Goal: Register for event/course

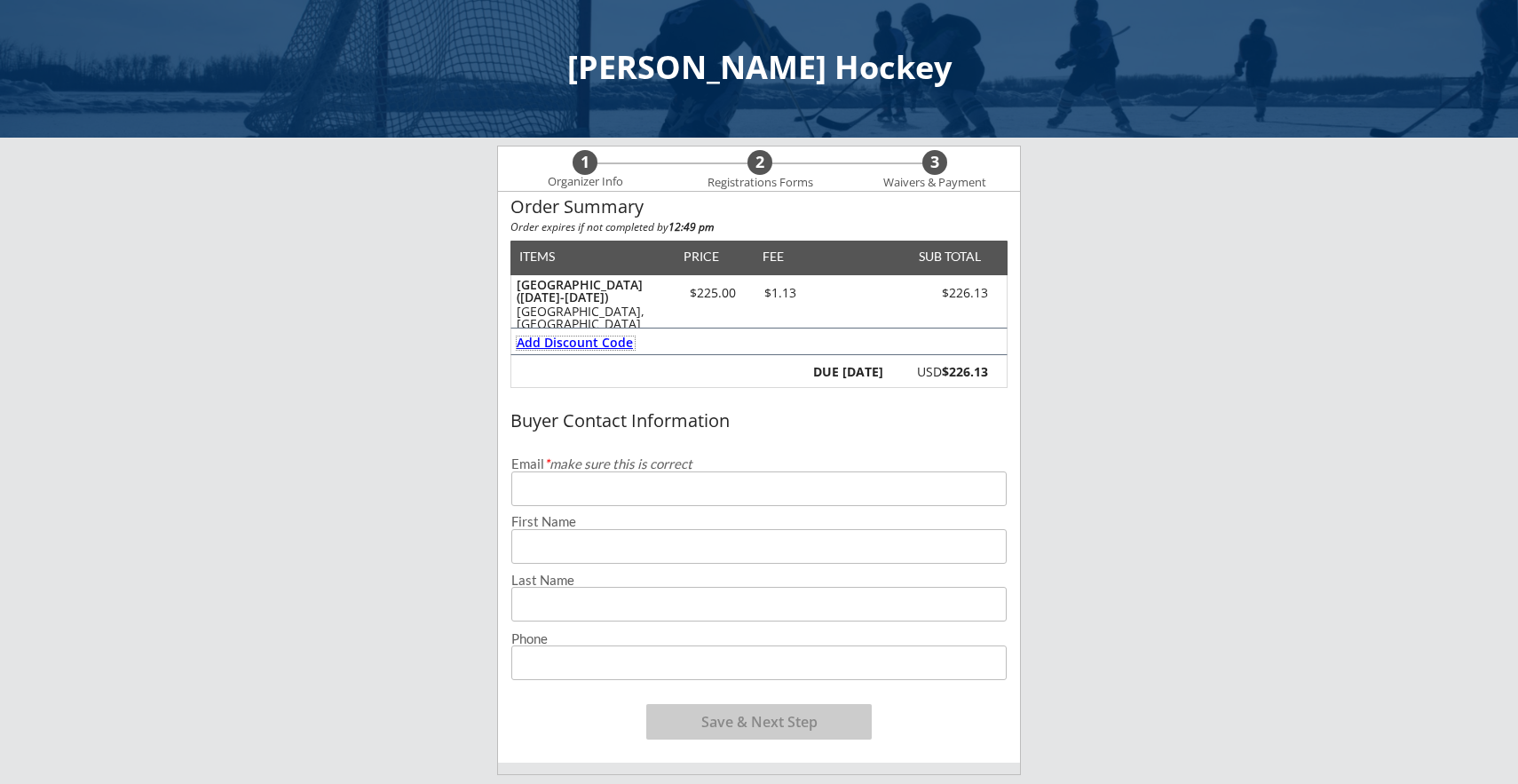
click at [607, 341] on div "Add Discount Code" at bounding box center [576, 343] width 118 height 12
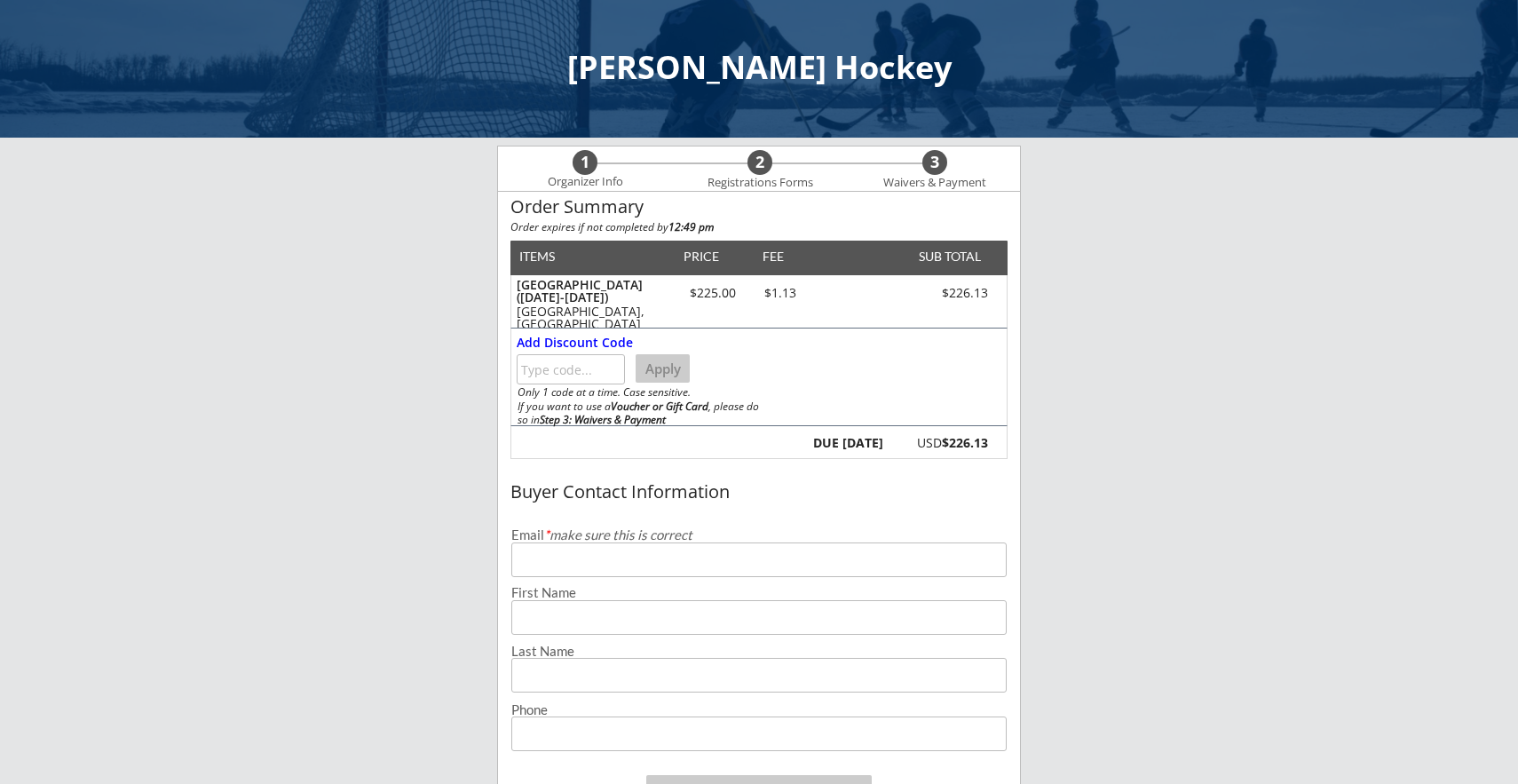
click at [588, 366] on input "input" at bounding box center [571, 369] width 108 height 30
type input "DAWGS"
click at [677, 366] on button "Apply" at bounding box center [663, 368] width 54 height 28
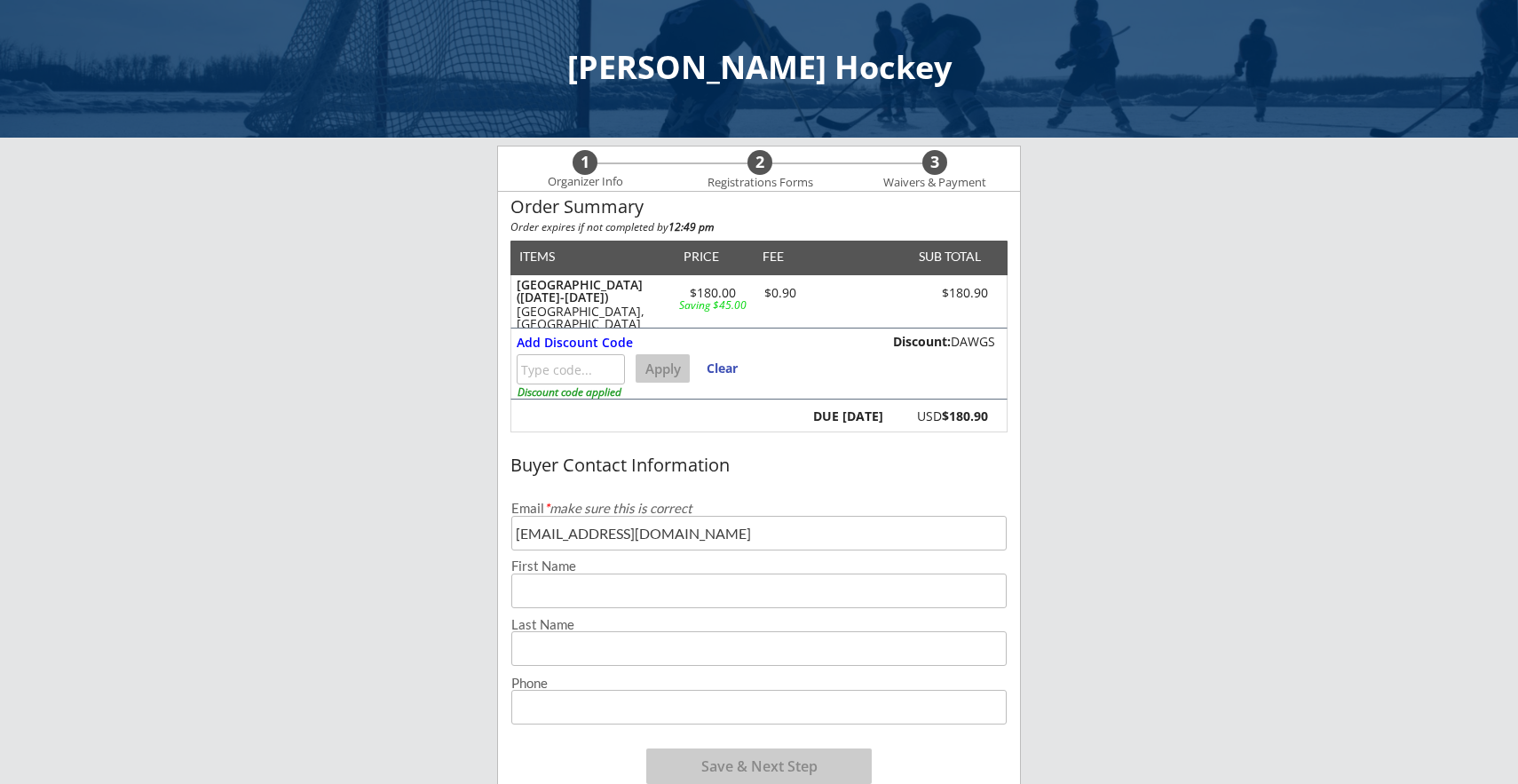
type input "[EMAIL_ADDRESS][DOMAIN_NAME]"
type input "Cara"
type input "[PERSON_NAME]"
type input "[PHONE_NUMBER]"
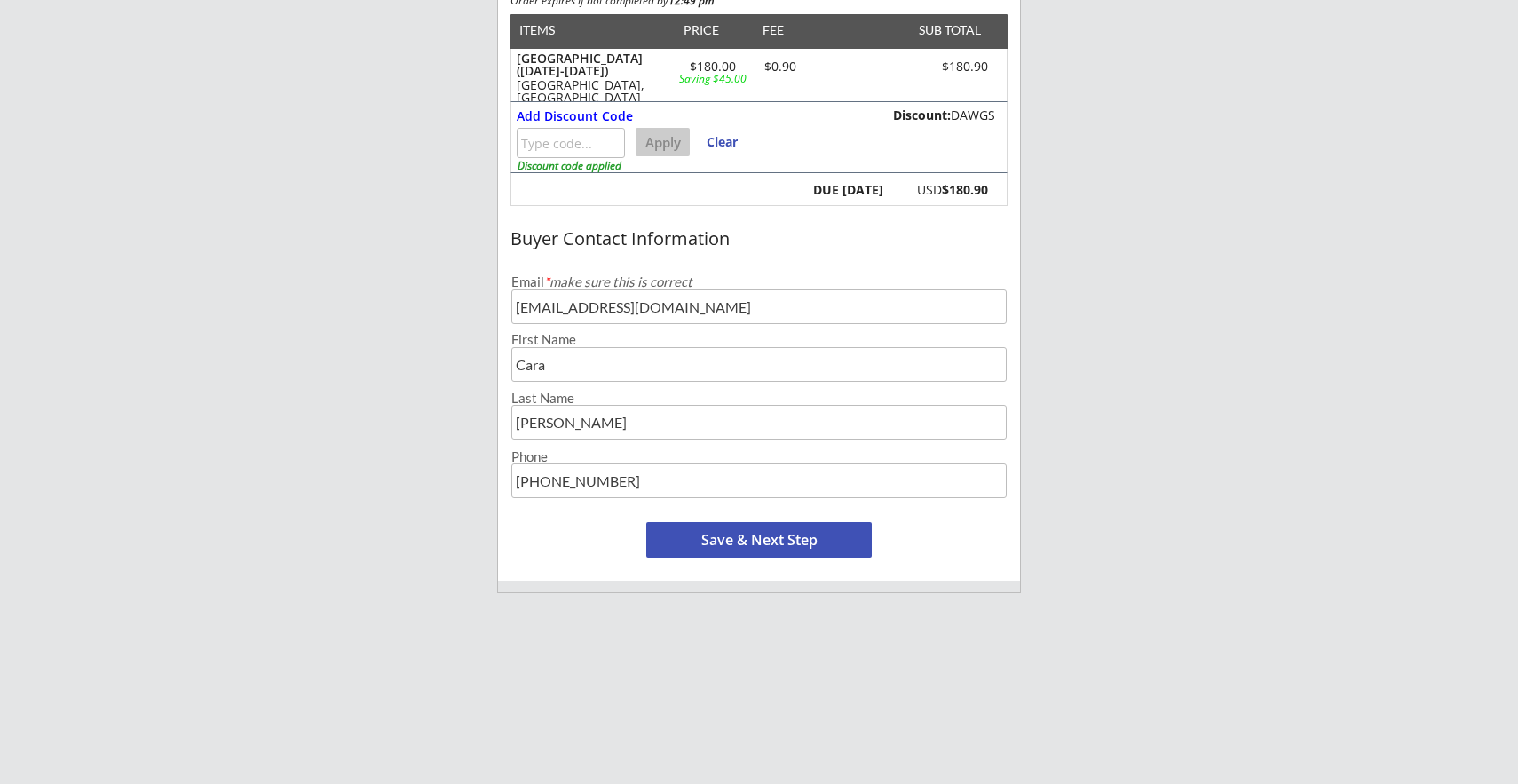
scroll to position [229, 0]
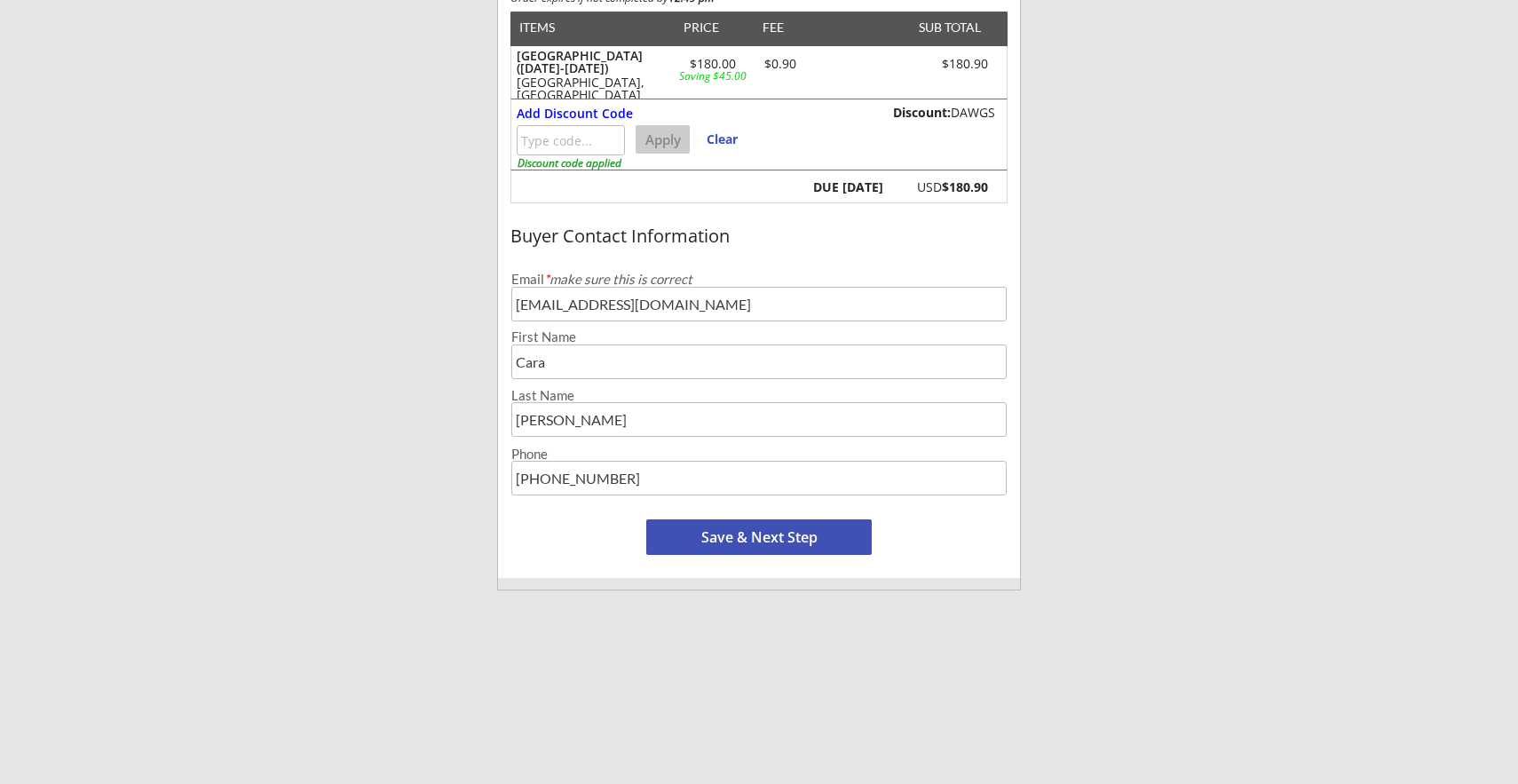
click at [784, 539] on button "Save & Next Step" at bounding box center [759, 537] width 226 height 36
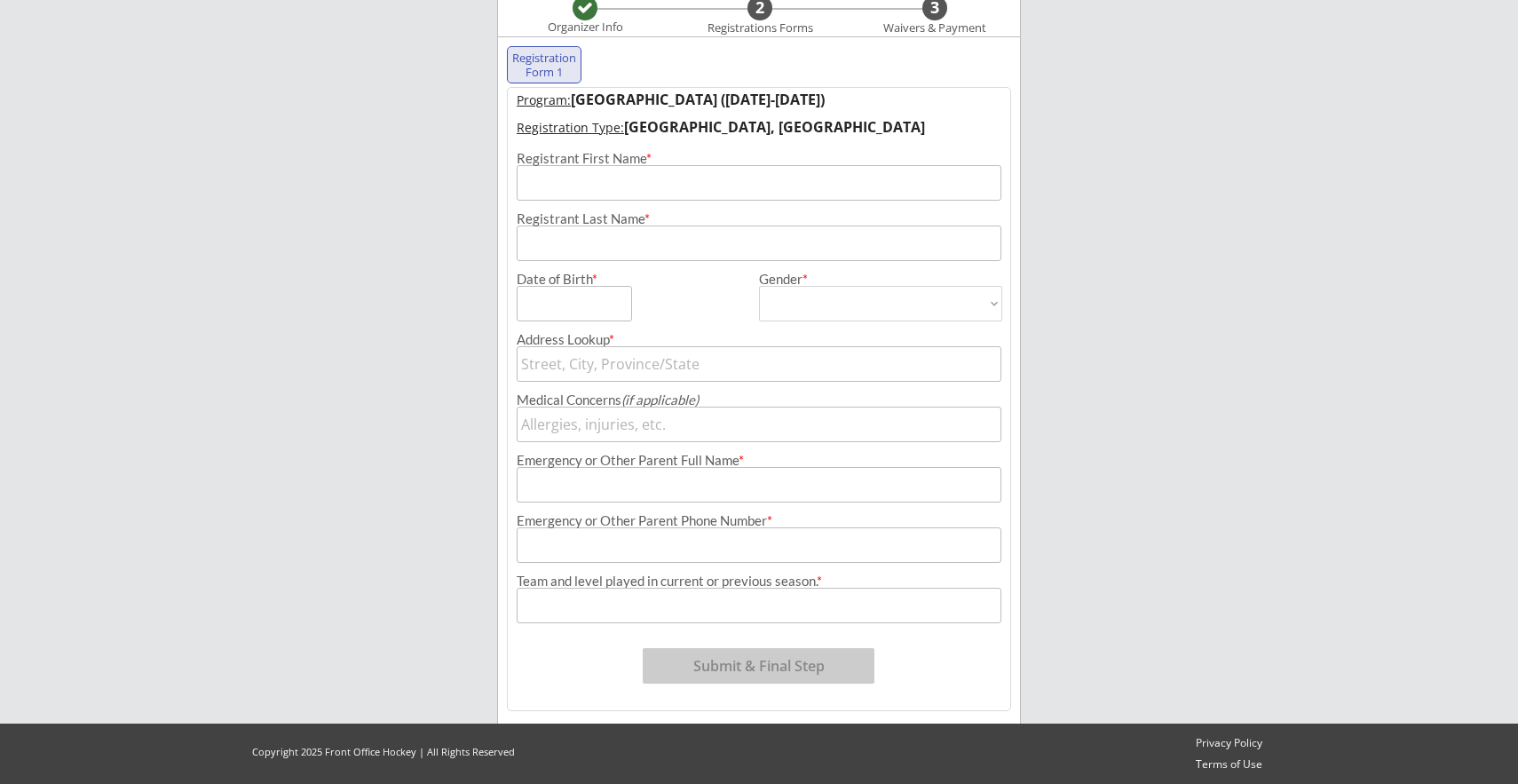
scroll to position [128, 0]
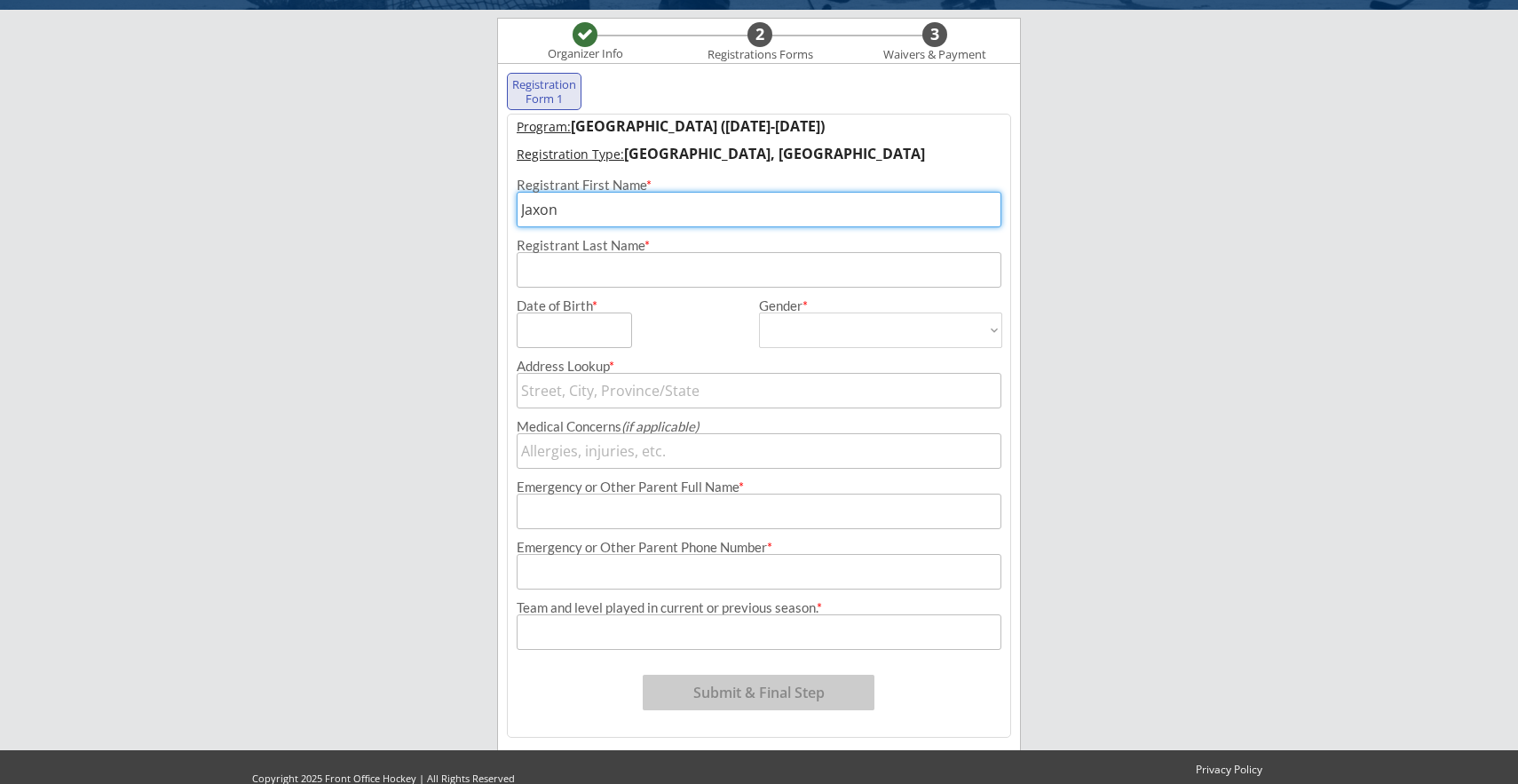
type input "Jaxon"
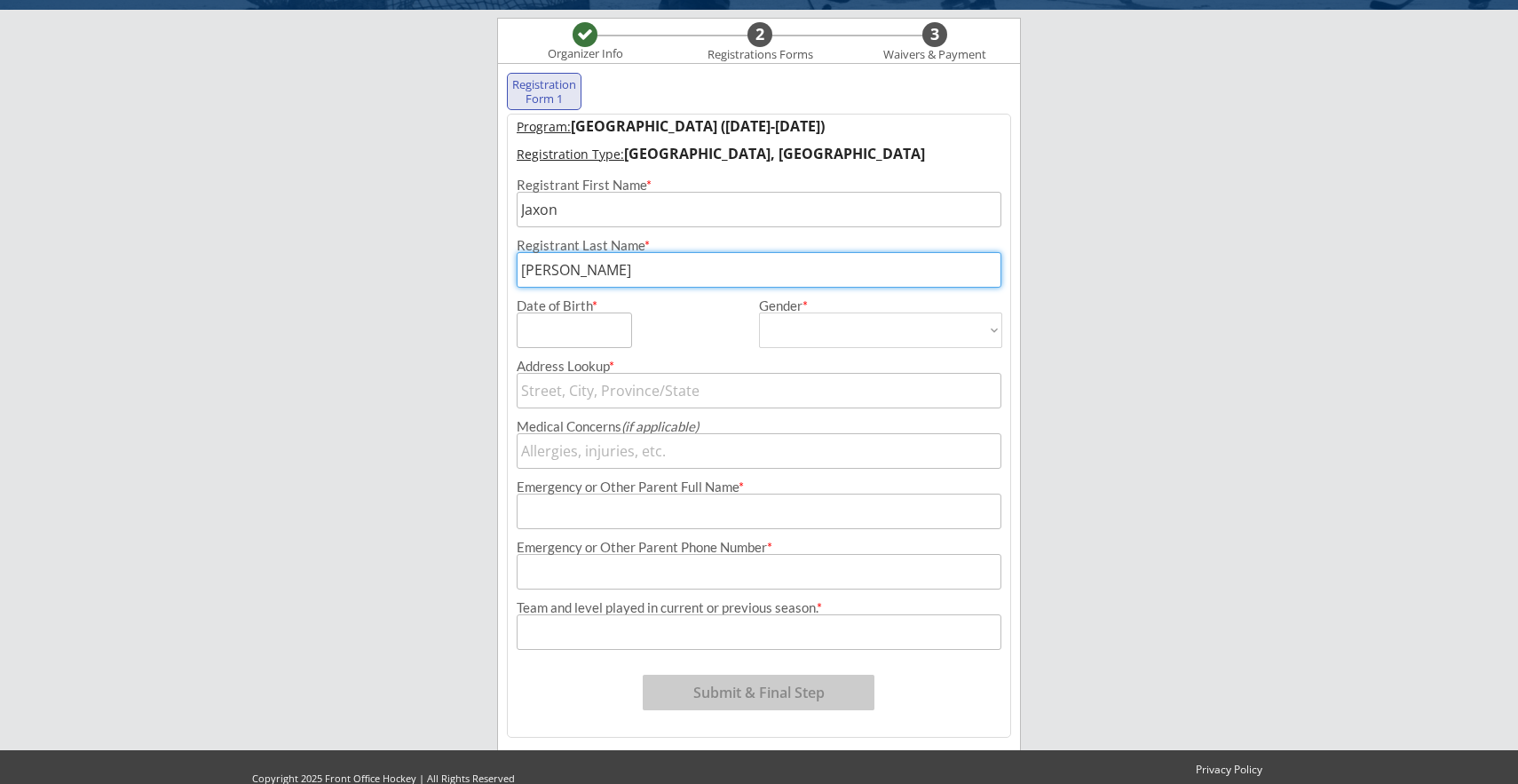
type input "[PERSON_NAME]"
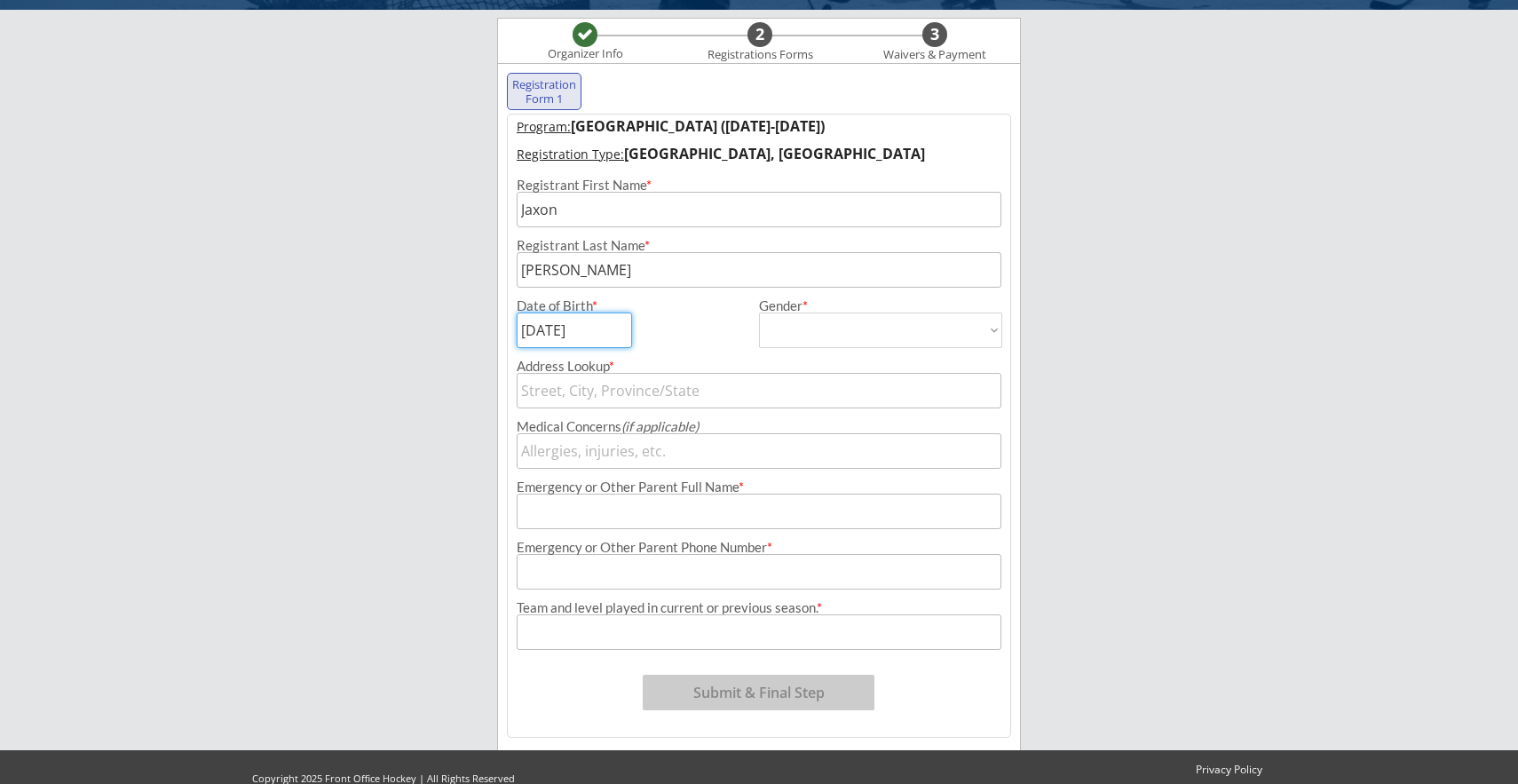
click at [548, 330] on input "input" at bounding box center [575, 330] width 115 height 36
type input "[DATE]"
select select ""[DEMOGRAPHIC_DATA]""
type input "[DEMOGRAPHIC_DATA]"
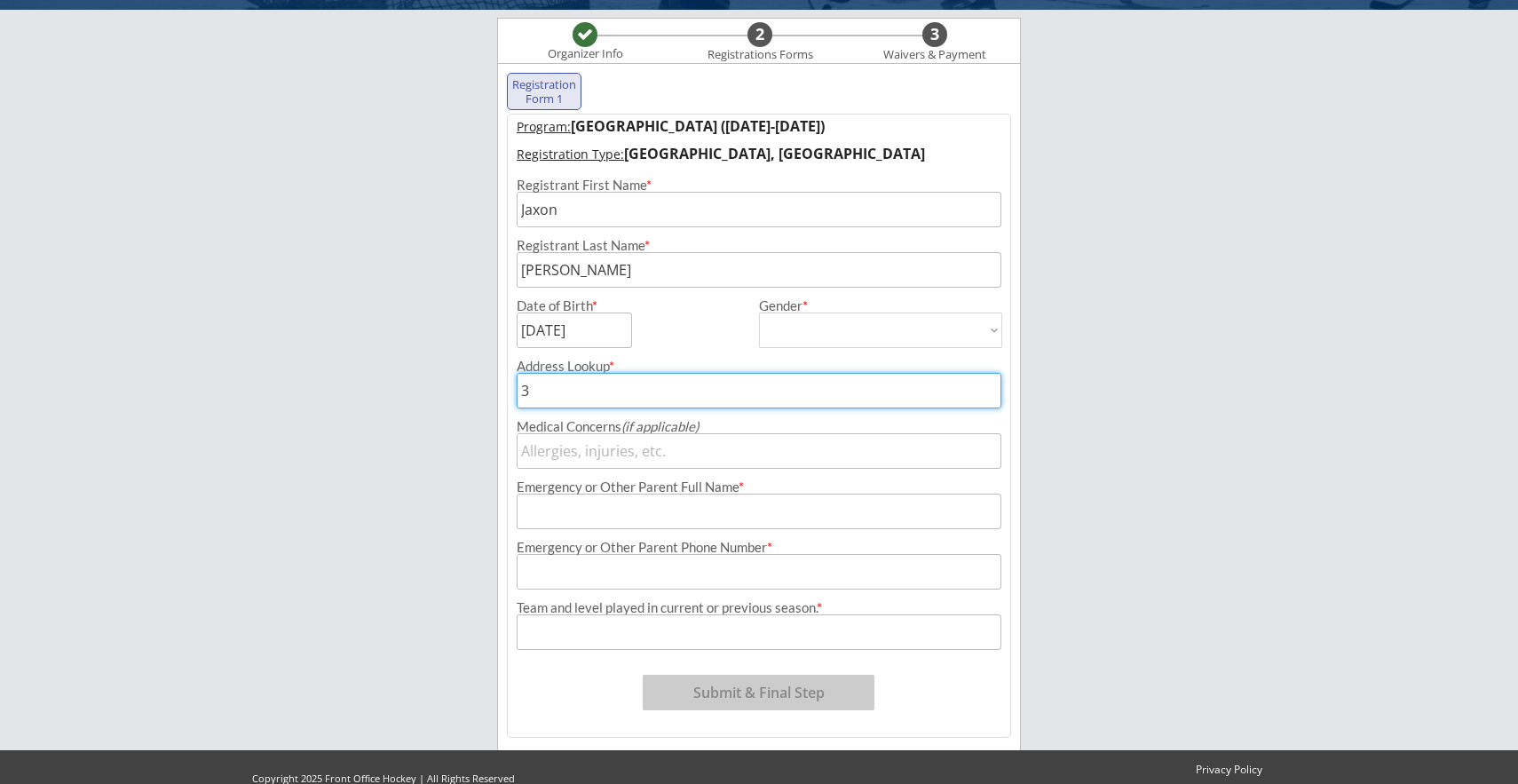
type input "38"
type input "[STREET_ADDRESS][PERSON_NAME]"
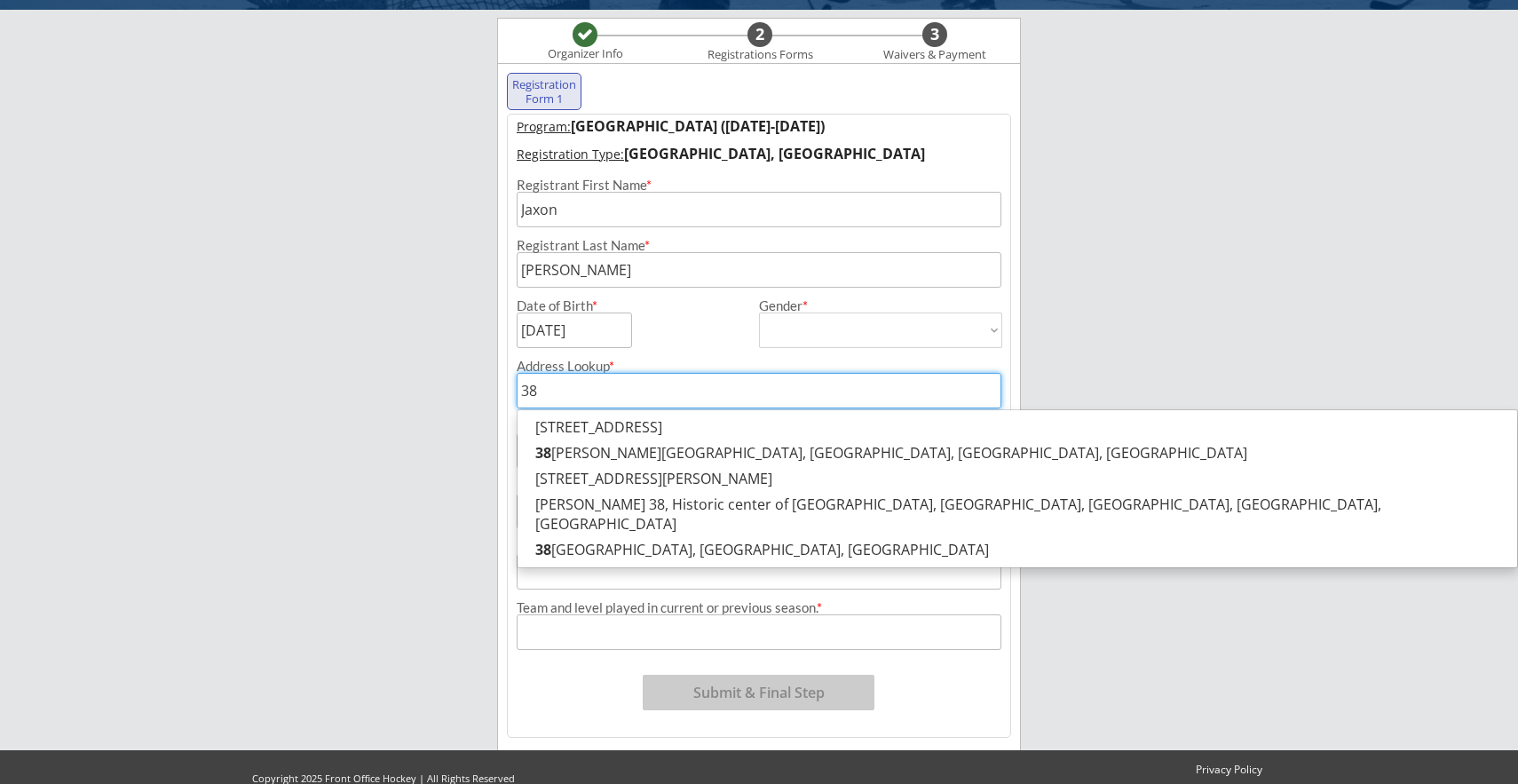
type input "38 F"
type input "[STREET_ADDRESS][PERSON_NAME]"
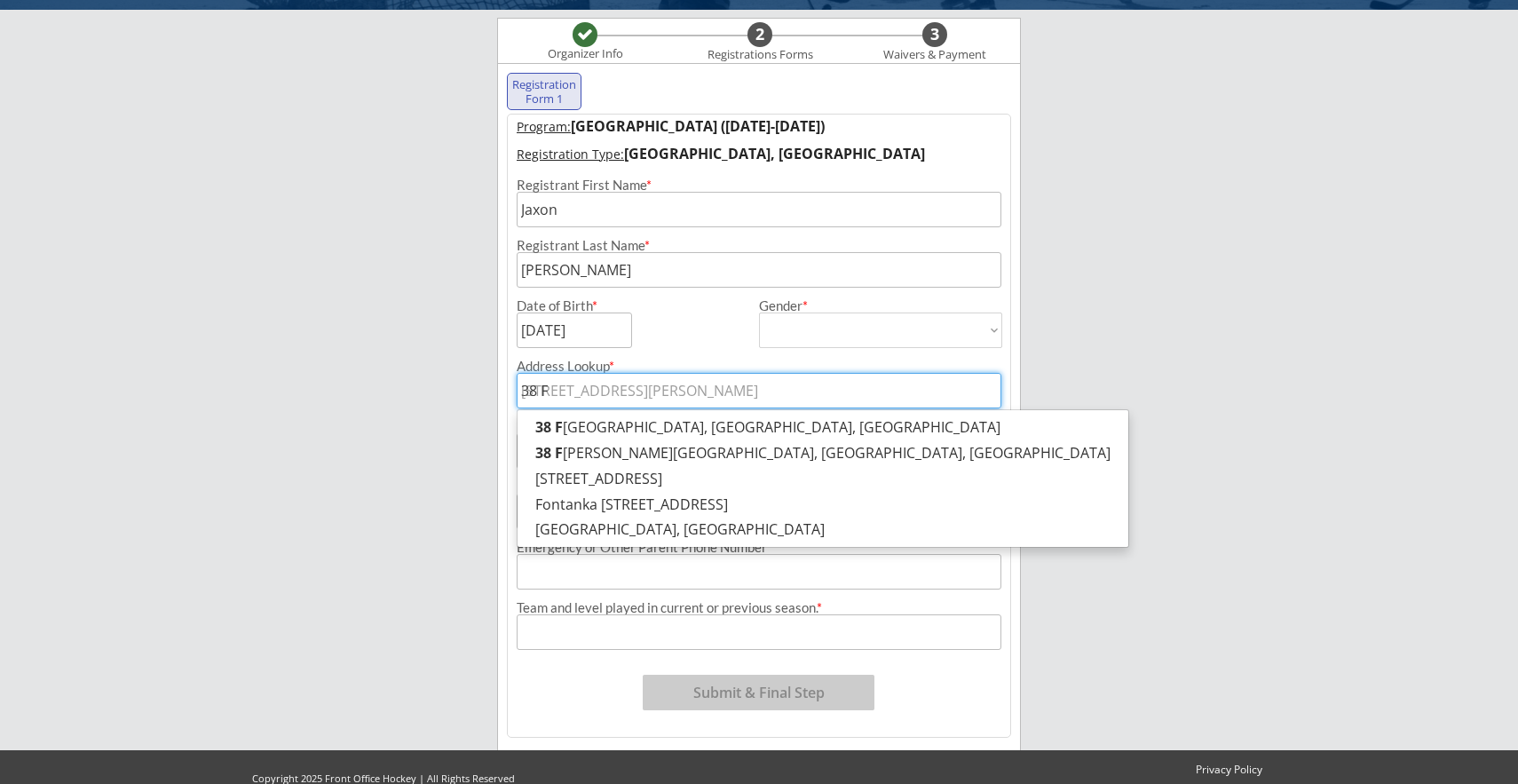
type input "38 Fi"
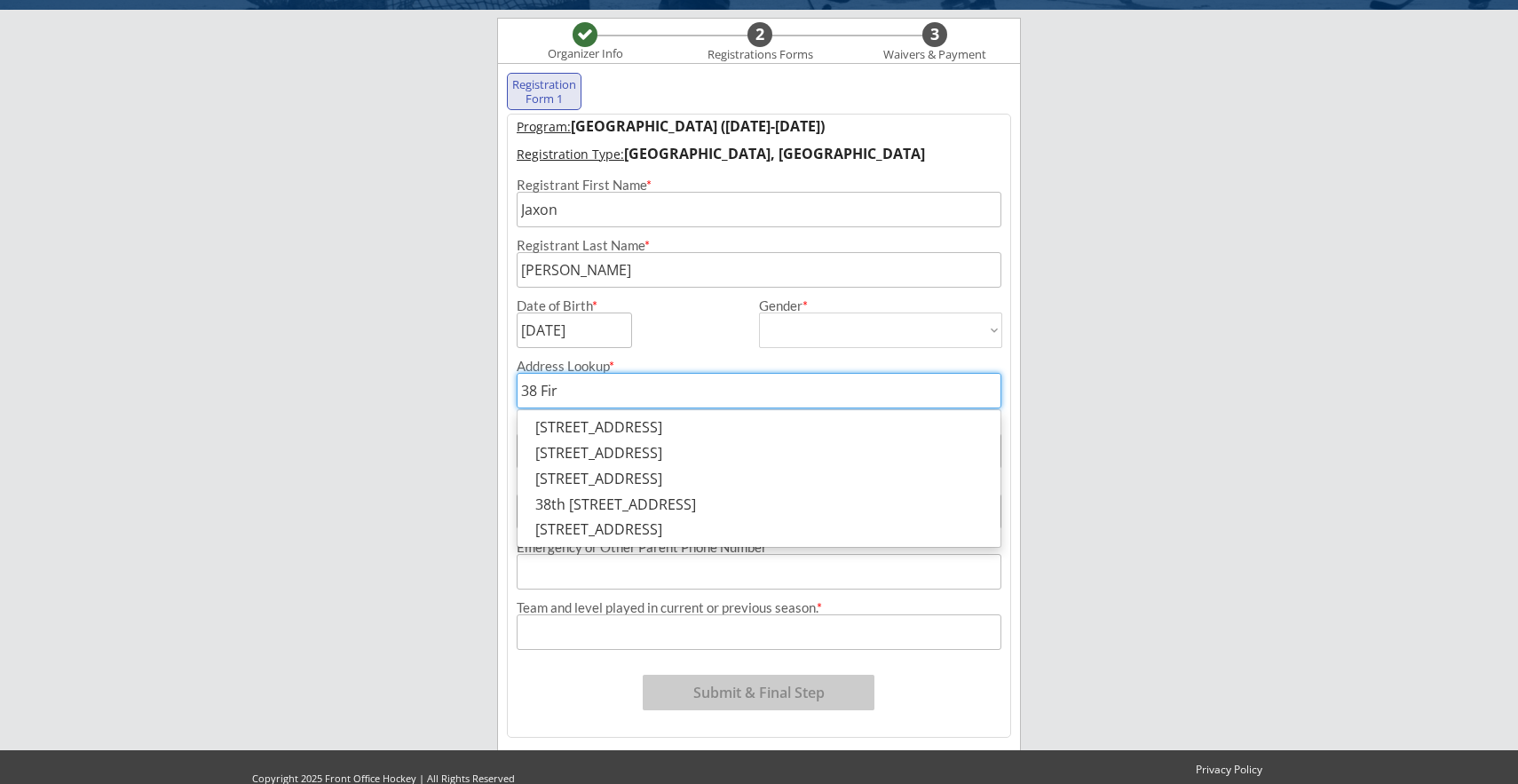
type input "38 Firt"
type input "[STREET_ADDRESS]"
type input "38 Firth"
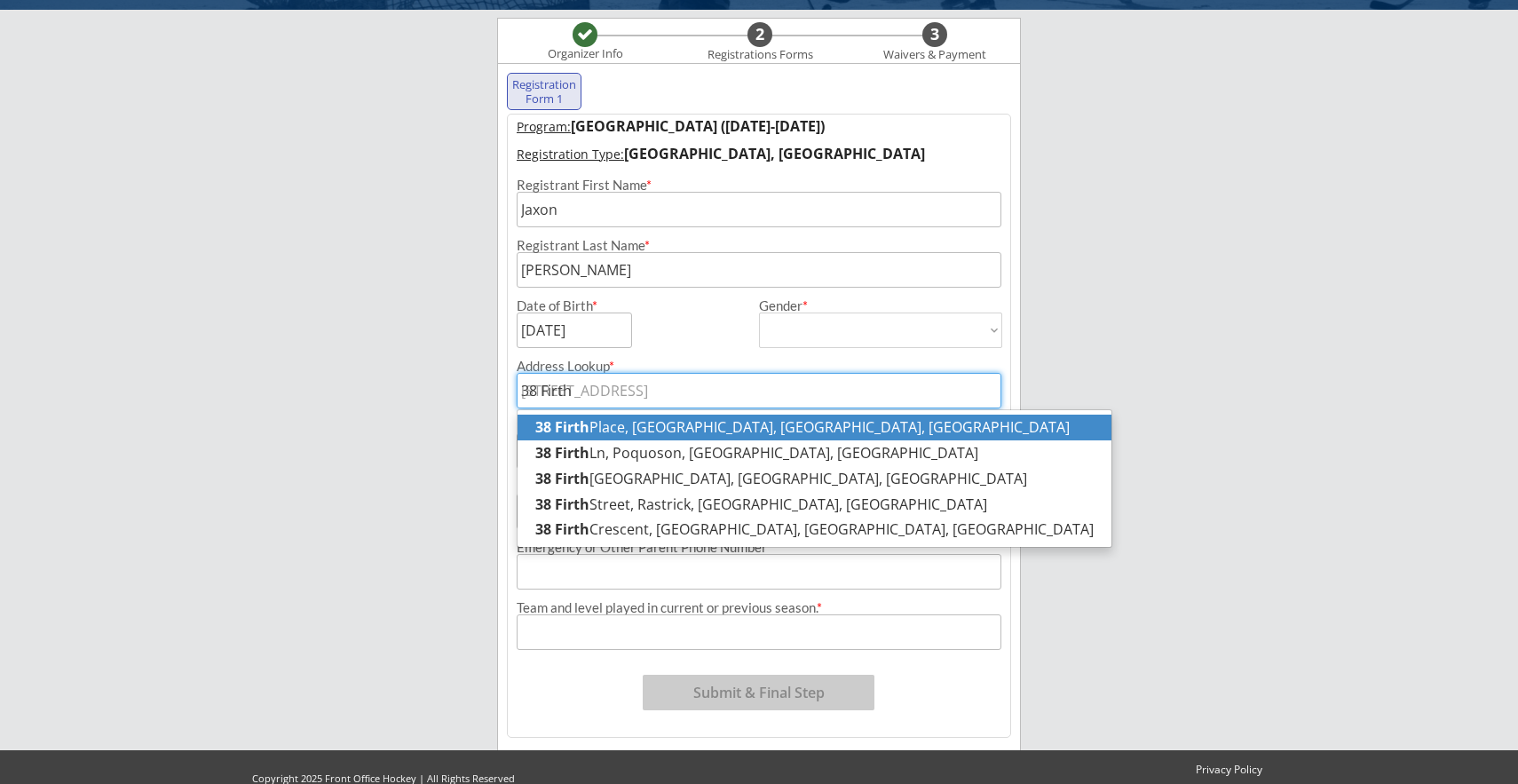
click at [711, 424] on p "[STREET_ADDRESS]" at bounding box center [815, 427] width 594 height 26
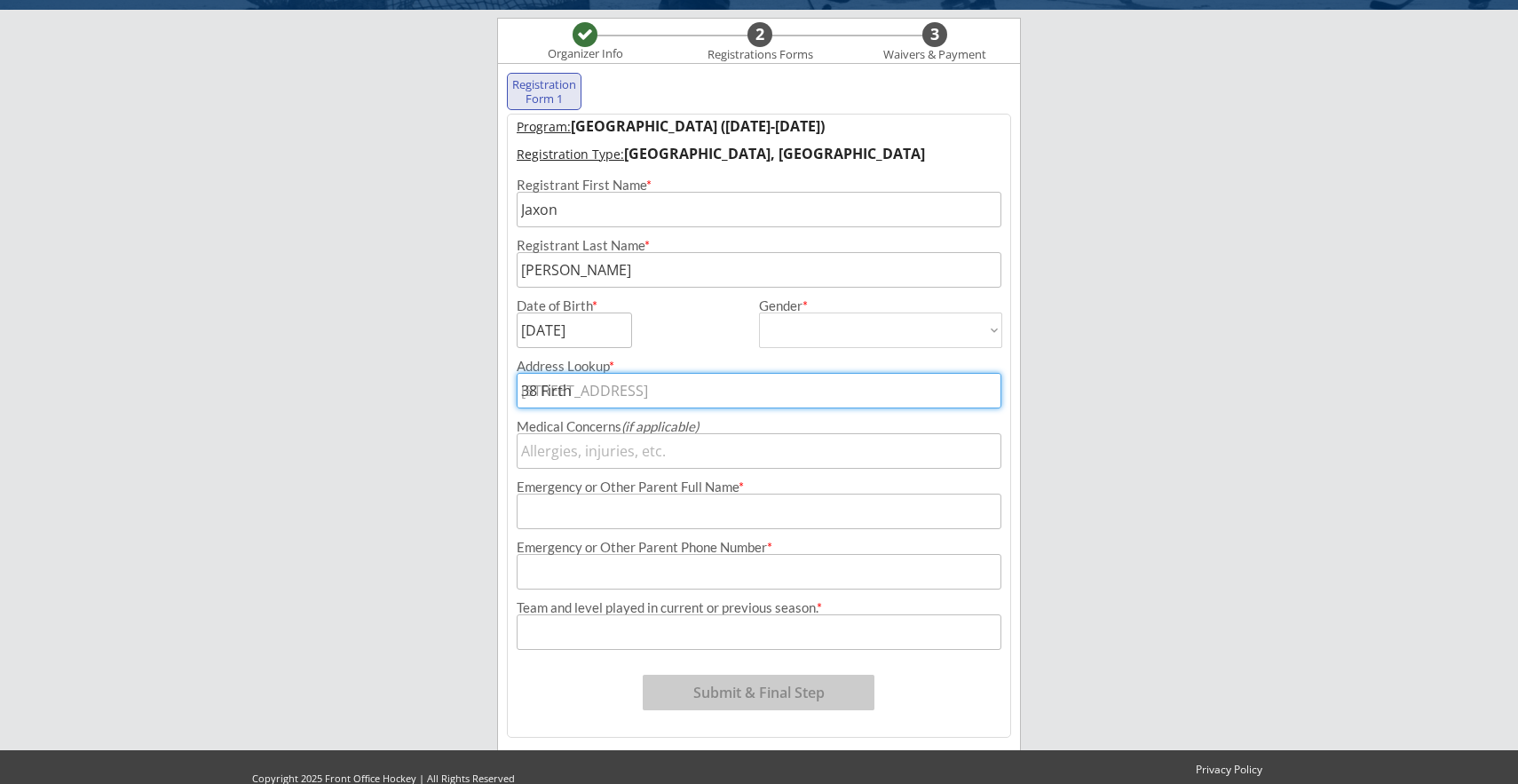
type input "[STREET_ADDRESS]"
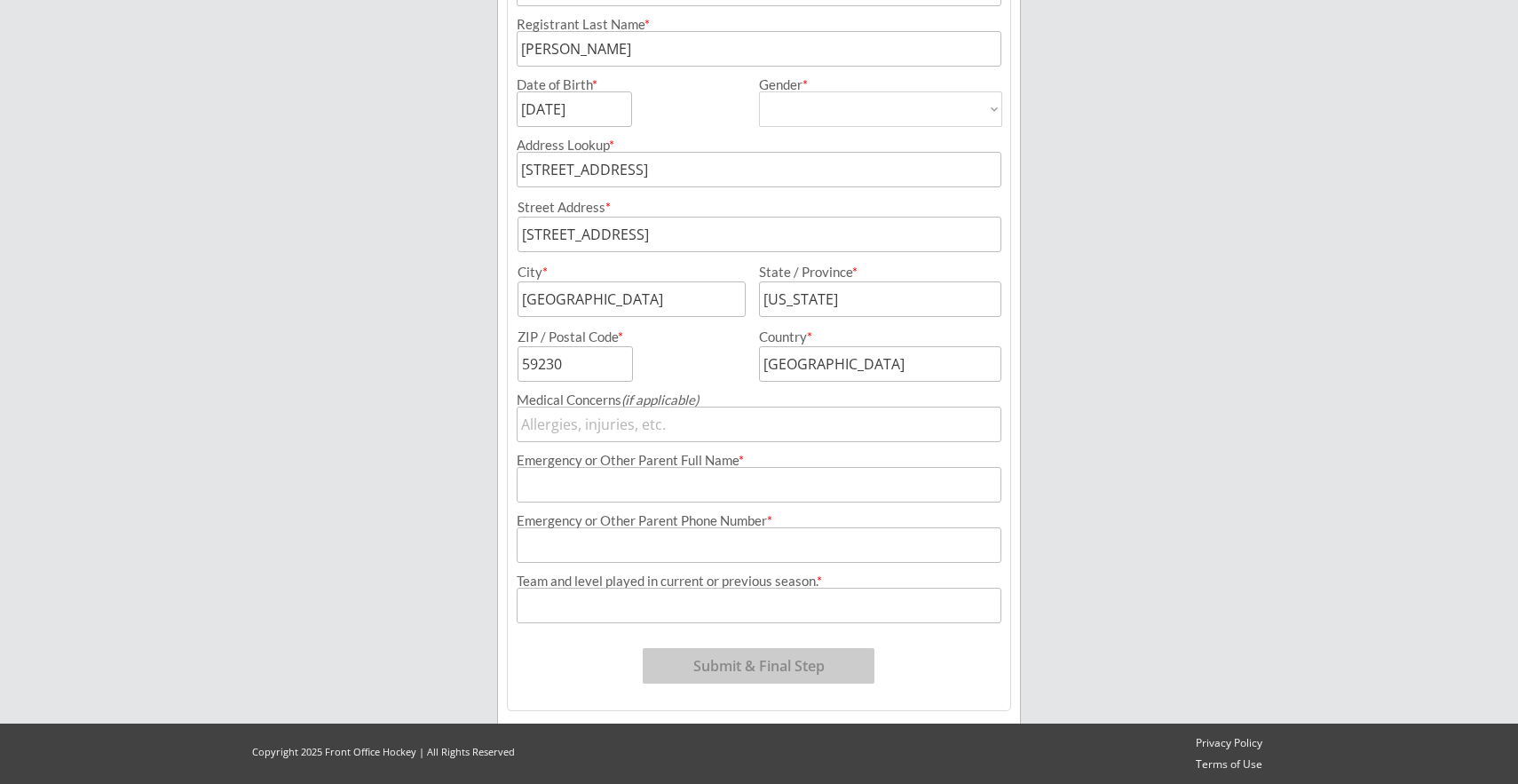
scroll to position [349, 0]
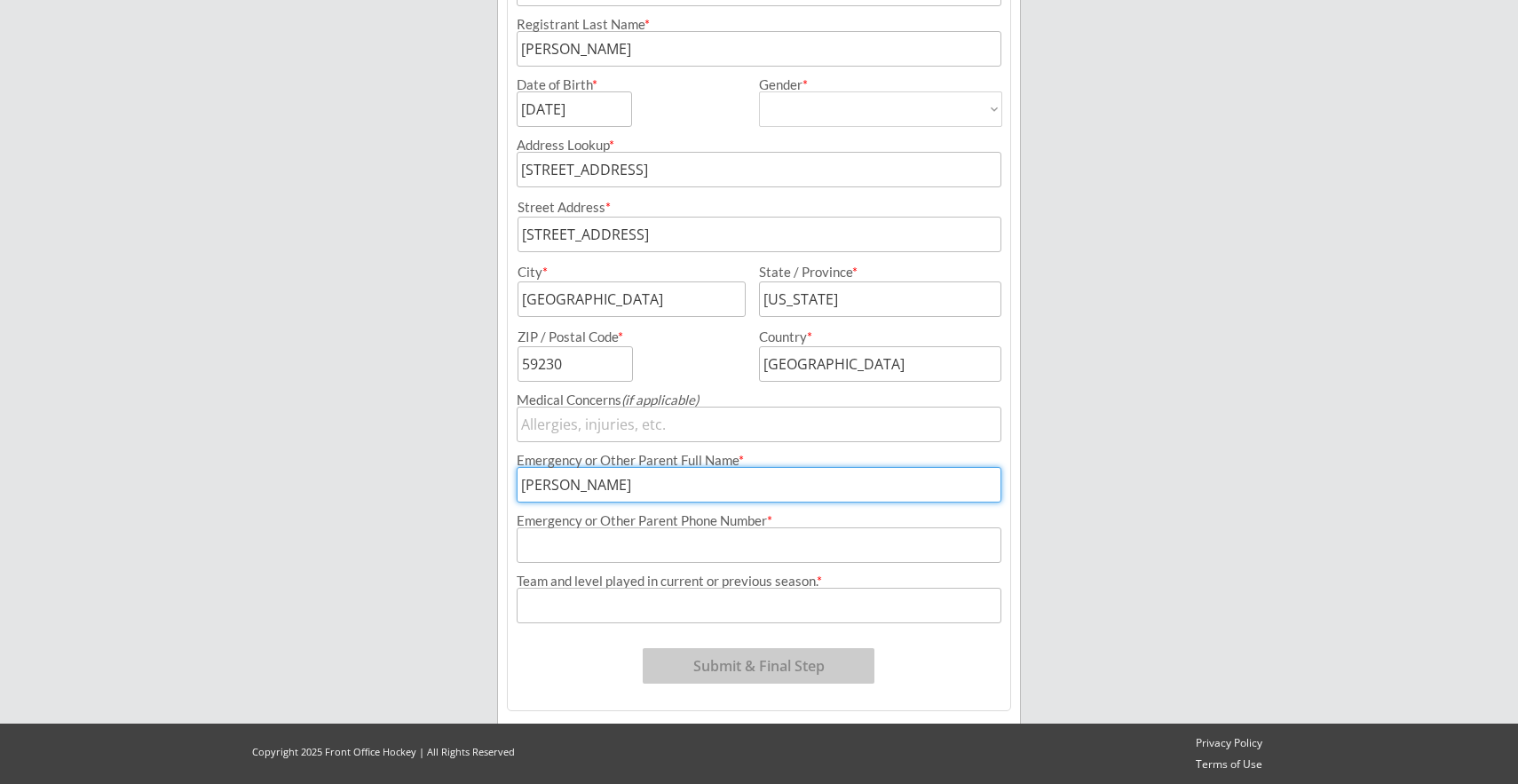
type input "[PERSON_NAME]"
drag, startPoint x: 639, startPoint y: 475, endPoint x: 457, endPoint y: 484, distance: 182.2
click at [458, 484] on div "[PERSON_NAME] Hockey Organizer Info 2 Registrations Forms 3 Waivers & Payment R…" at bounding box center [759, 217] width 1518 height 1132
type input "[PERSON_NAME]"
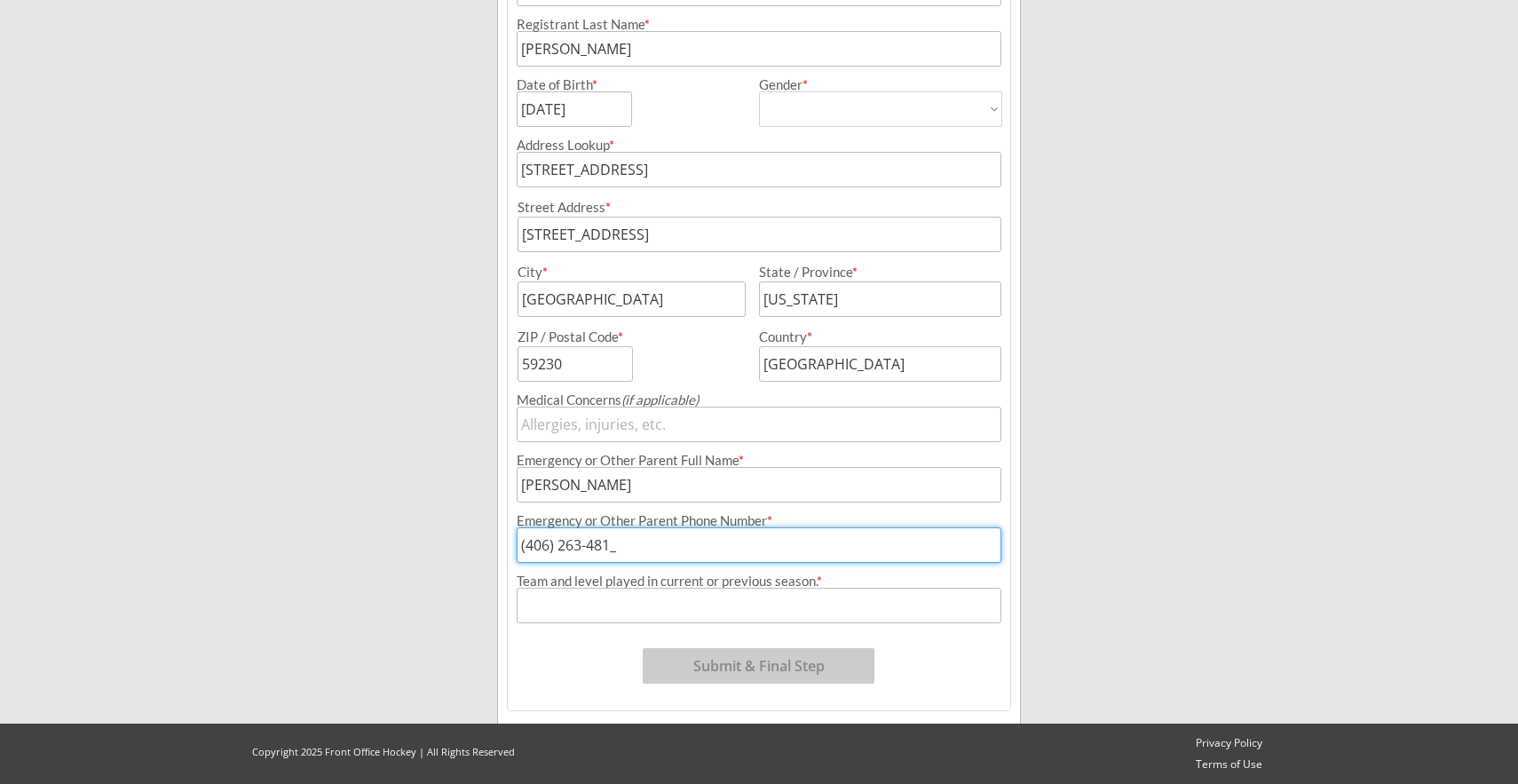
type input "[PHONE_NUMBER]"
click at [653, 605] on input "input" at bounding box center [759, 606] width 485 height 36
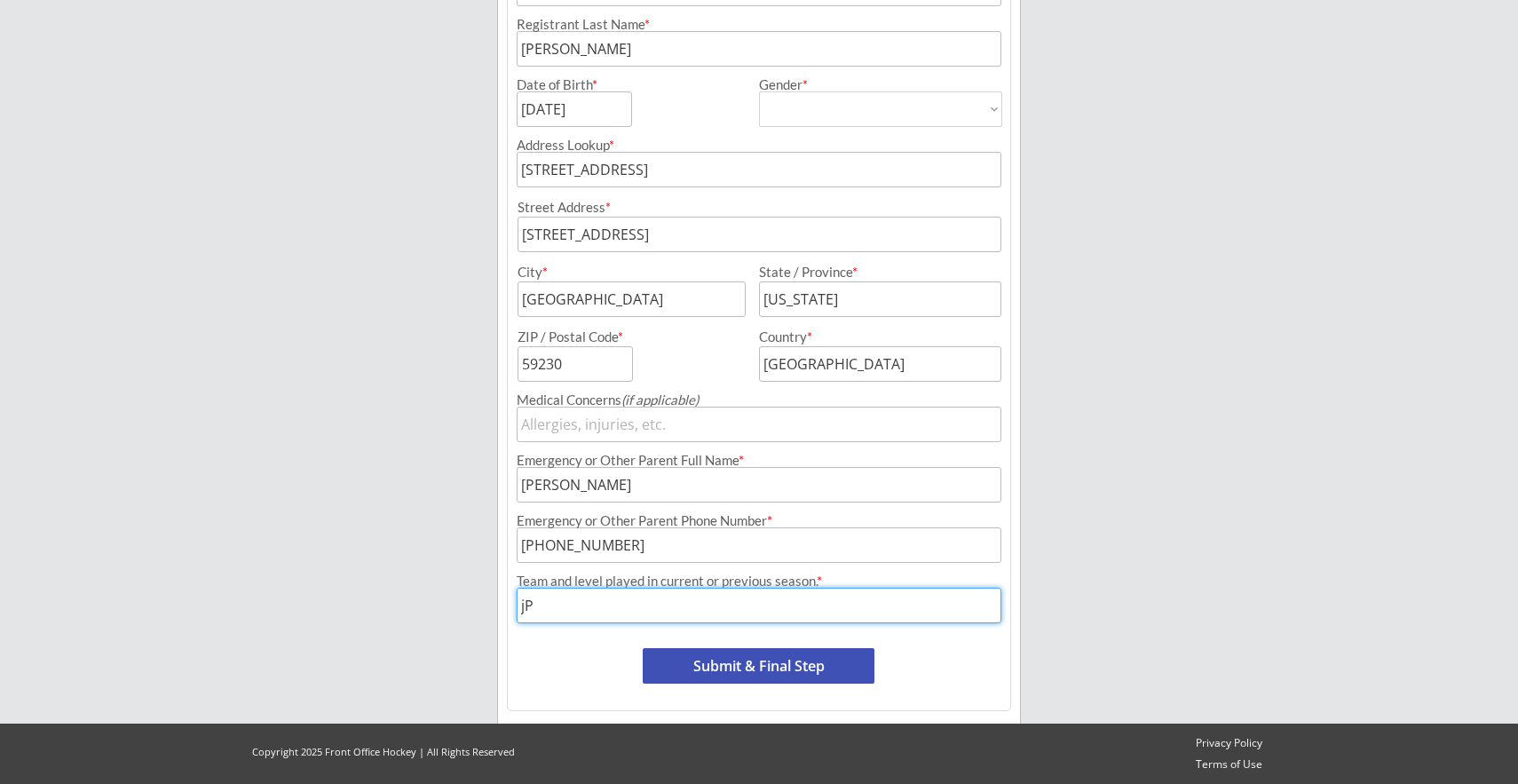
type input "j"
type input "P"
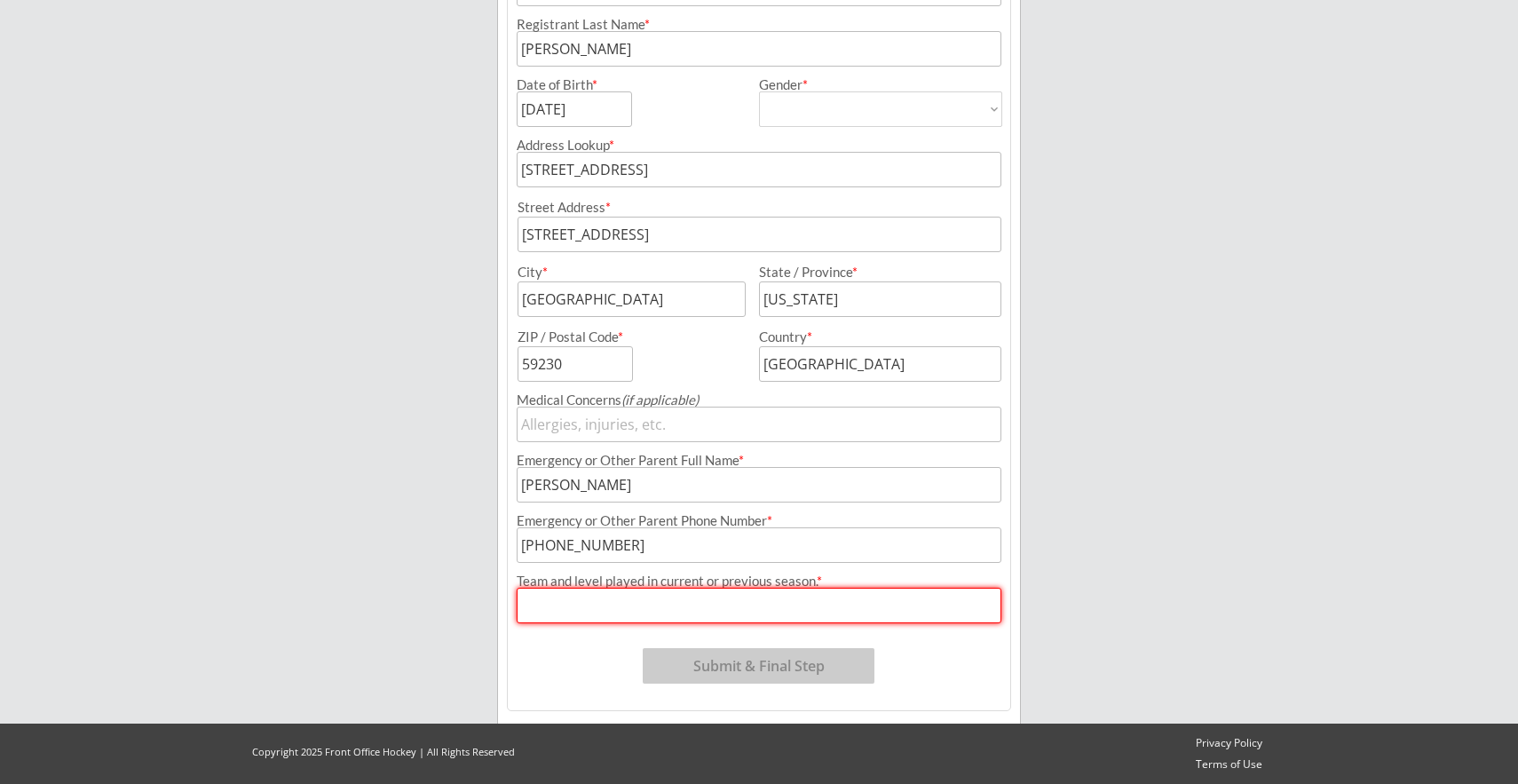
type input "g"
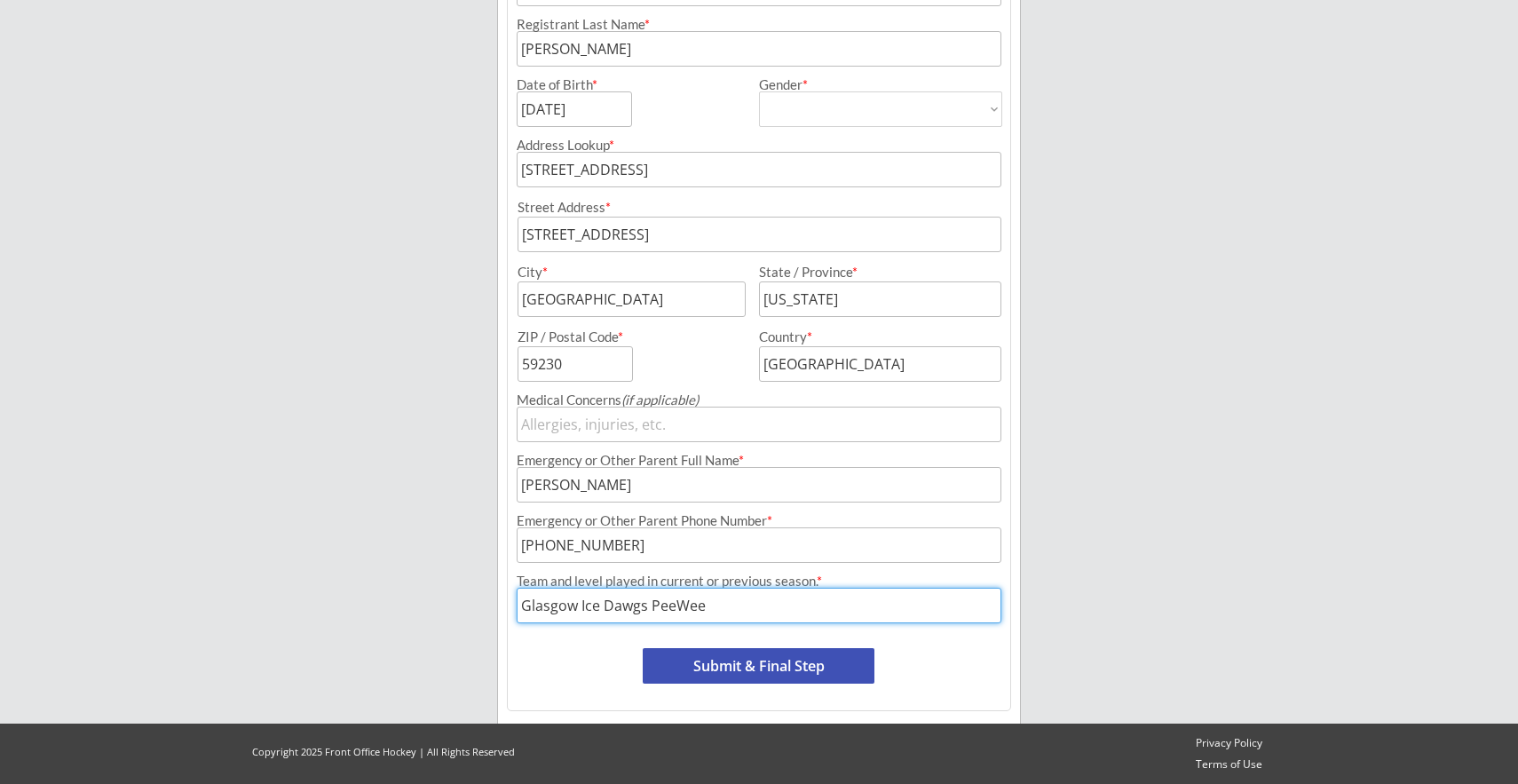
type input "Glasgow Ice Dawgs PeeWee"
click at [769, 667] on button "Submit & Final Step" at bounding box center [759, 666] width 232 height 36
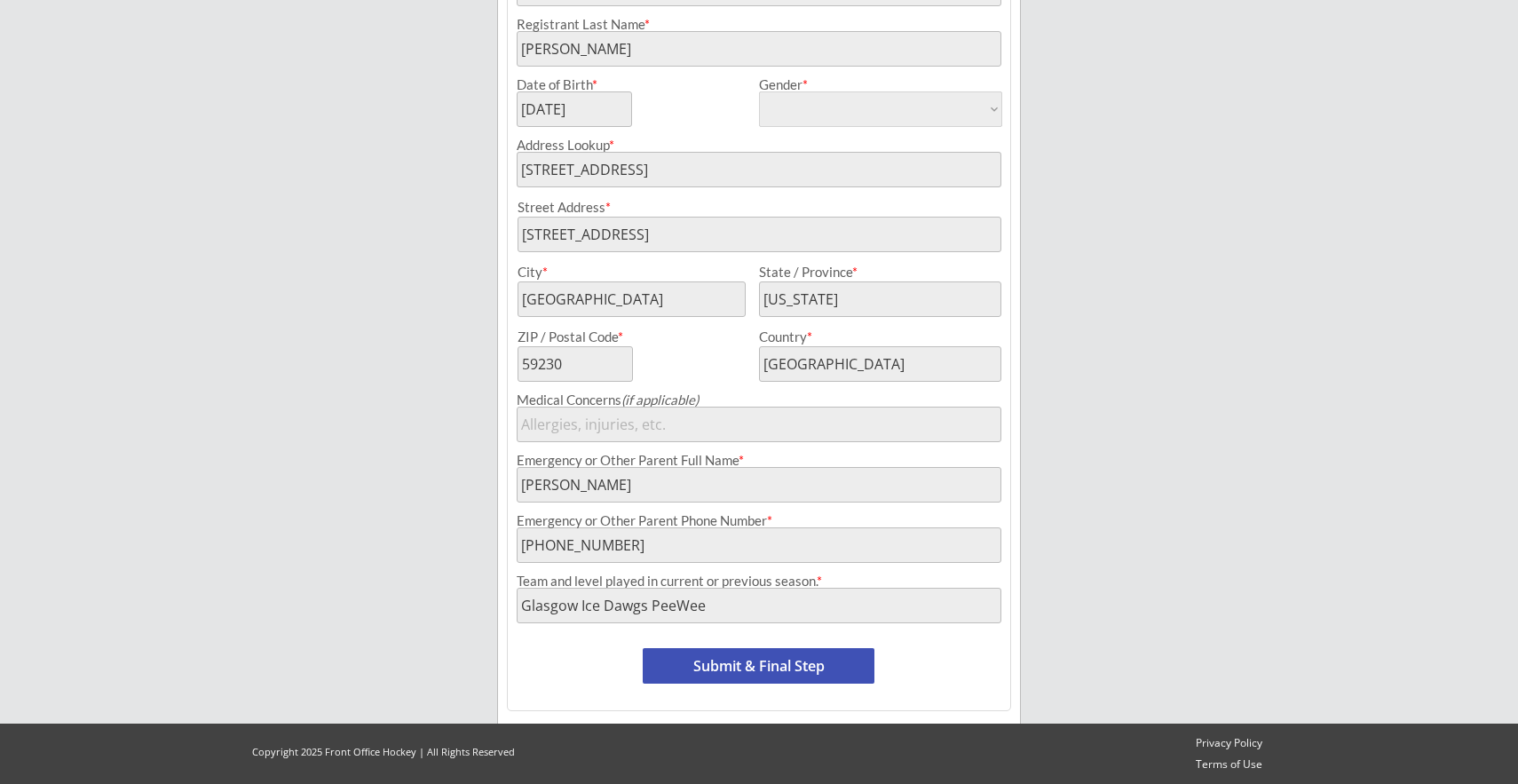
click at [788, 666] on button "Submit & Final Step" at bounding box center [759, 666] width 232 height 36
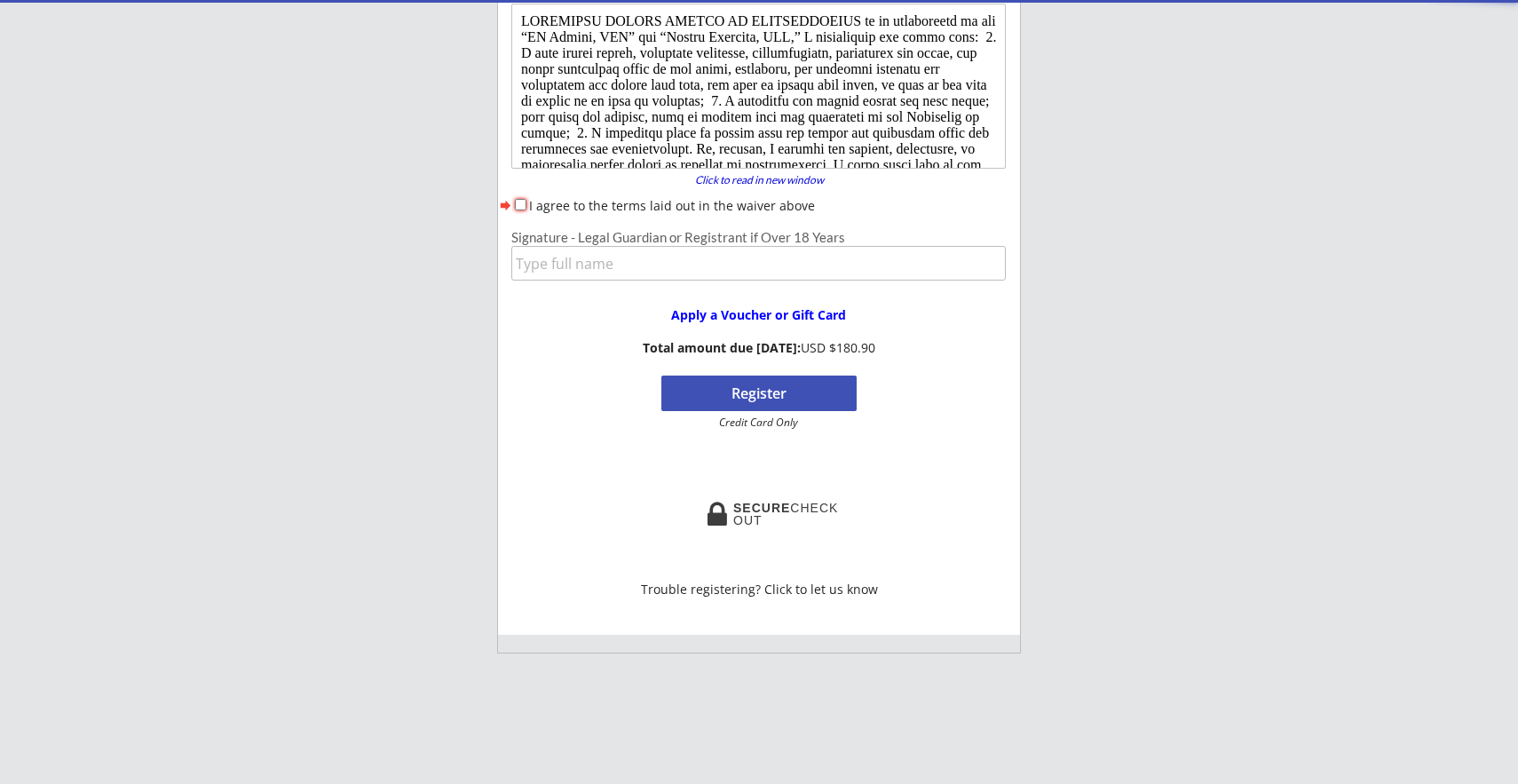
scroll to position [146, 0]
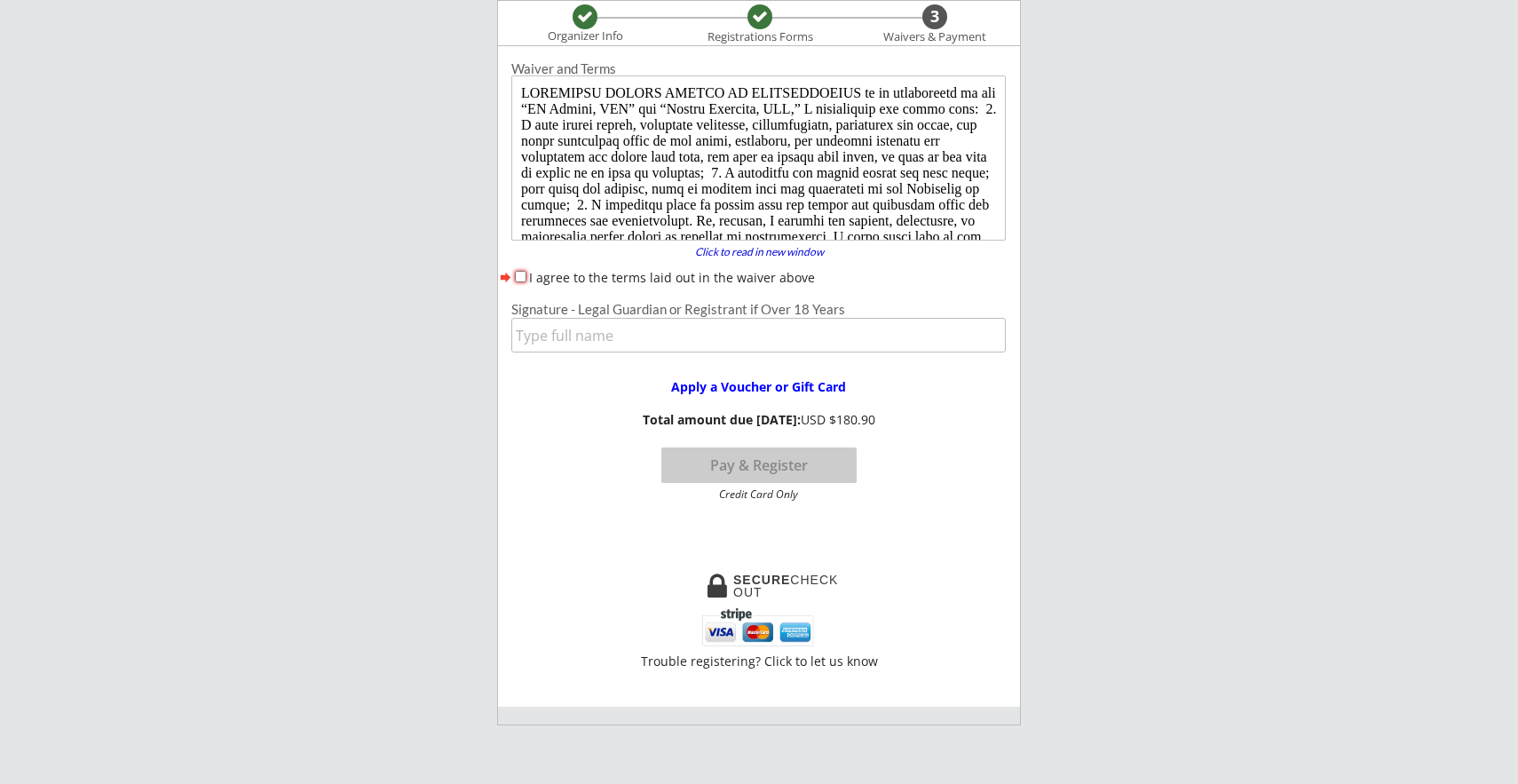
click at [520, 273] on input "I agree to the terms laid out in the waiver above" at bounding box center [521, 276] width 12 height 12
checkbox input "true"
click at [582, 336] on input "input" at bounding box center [759, 335] width 495 height 35
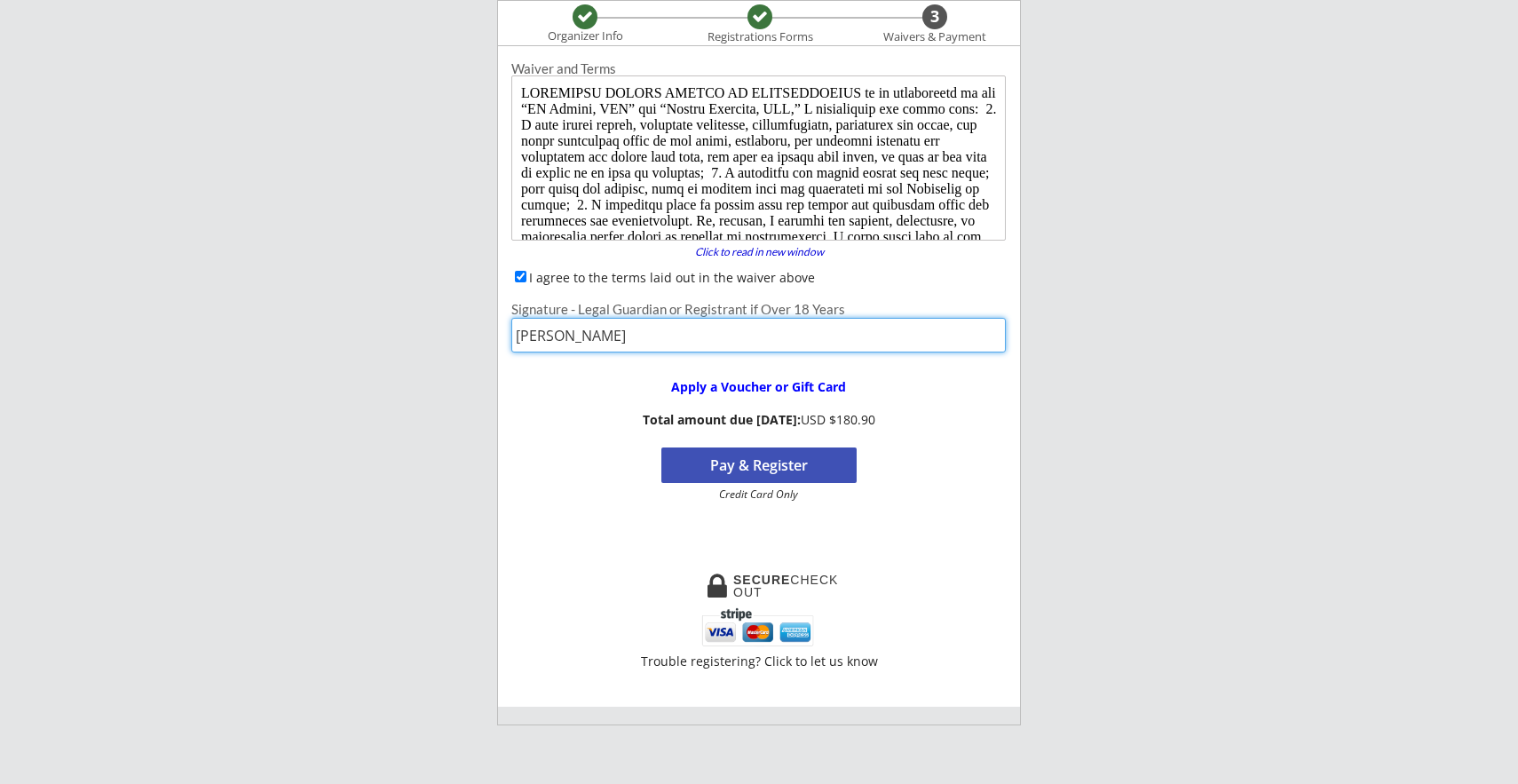
type input "[PERSON_NAME]"
click at [794, 462] on button "Pay & Register" at bounding box center [759, 465] width 195 height 36
